Goal: Task Accomplishment & Management: Use online tool/utility

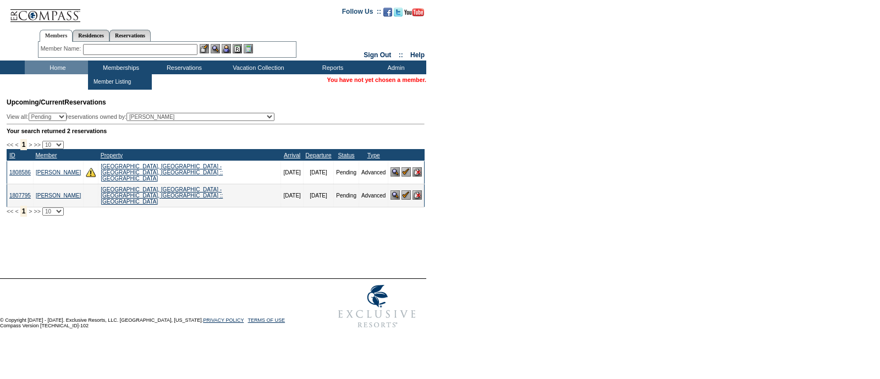
click at [110, 52] on input "text" at bounding box center [140, 49] width 114 height 11
paste input "[PERSON_NAME][EMAIL_ADDRESS][DOMAIN_NAME]"
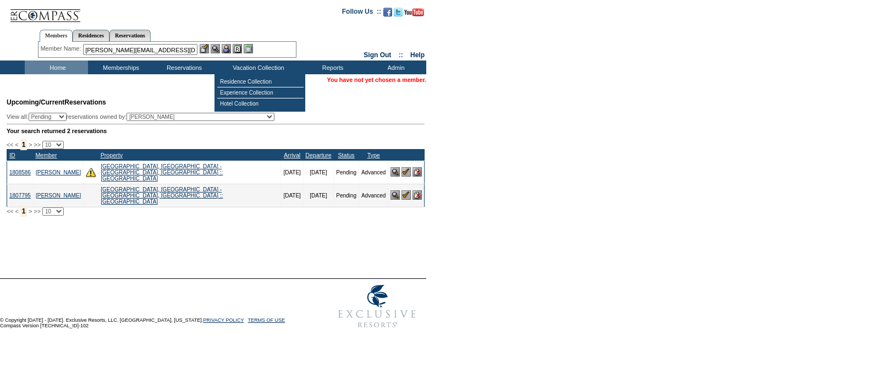
type input "[PERSON_NAME][EMAIL_ADDRESS][DOMAIN_NAME]"
click at [230, 48] on img at bounding box center [226, 48] width 9 height 9
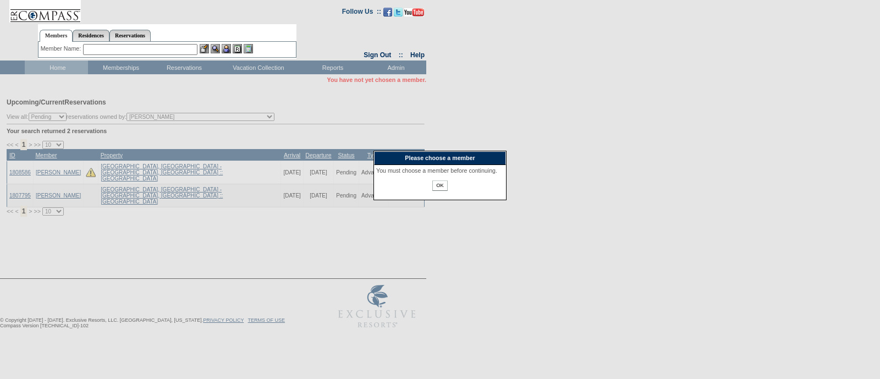
click at [168, 52] on input "text" at bounding box center [140, 49] width 114 height 11
click at [430, 192] on div "OK" at bounding box center [440, 188] width 128 height 17
click at [440, 191] on input "OK" at bounding box center [439, 185] width 15 height 10
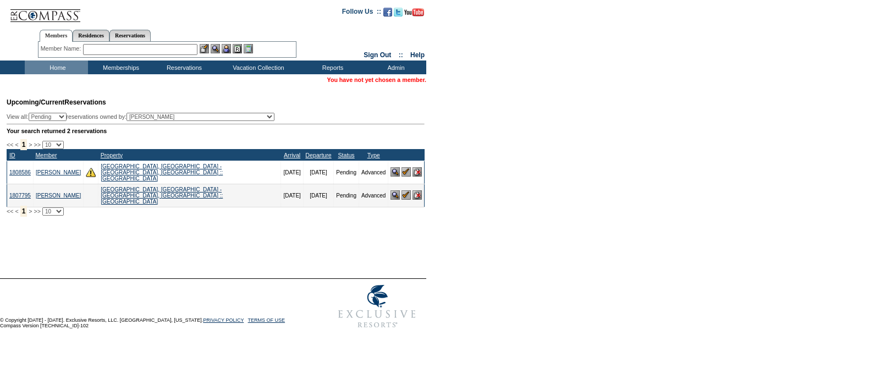
paste input "[PERSON_NAME][EMAIL_ADDRESS][DOMAIN_NAME]"
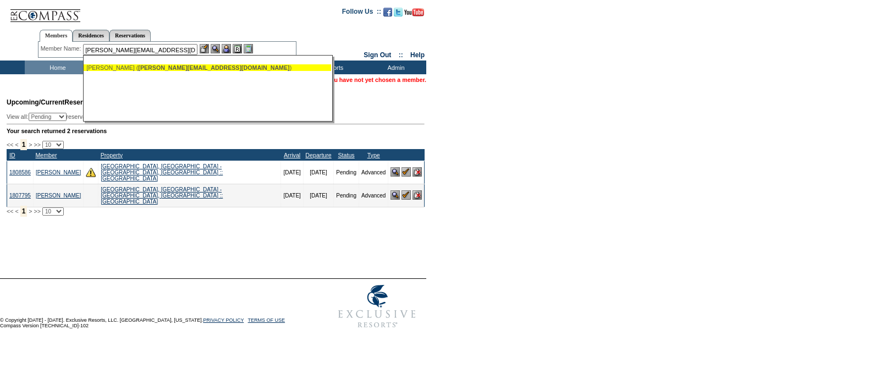
click at [185, 65] on span "[PERSON_NAME][EMAIL_ADDRESS][DOMAIN_NAME]" at bounding box center [213, 67] width 151 height 7
type input "Kastberg, Joanne (kastberg@charter.net)"
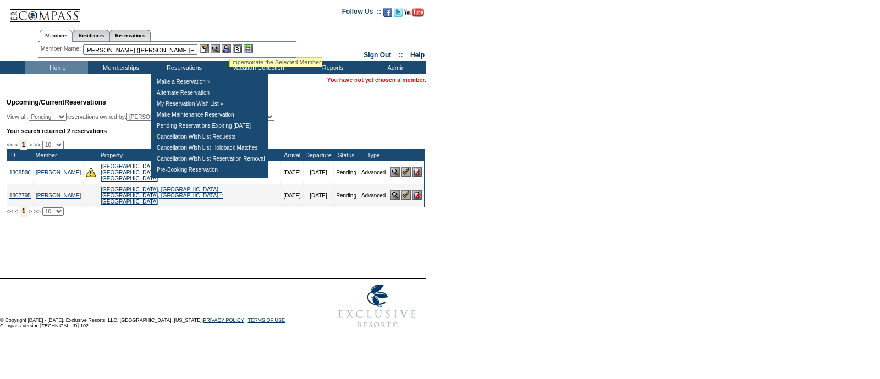
click at [229, 44] on img at bounding box center [226, 48] width 9 height 9
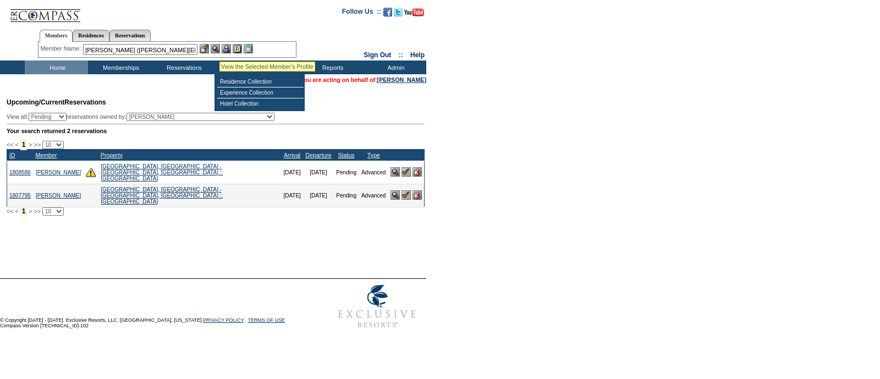
click at [219, 47] on img at bounding box center [215, 48] width 9 height 9
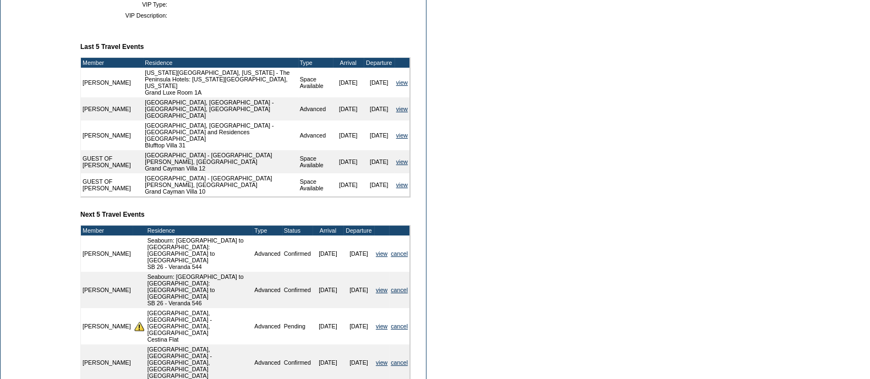
scroll to position [152, 0]
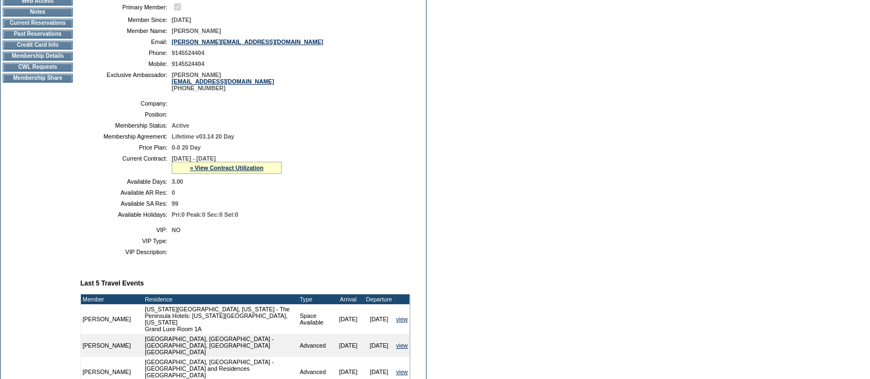
click at [45, 28] on td "Current Reservations" at bounding box center [38, 23] width 70 height 9
